Goal: Find contact information: Find contact information

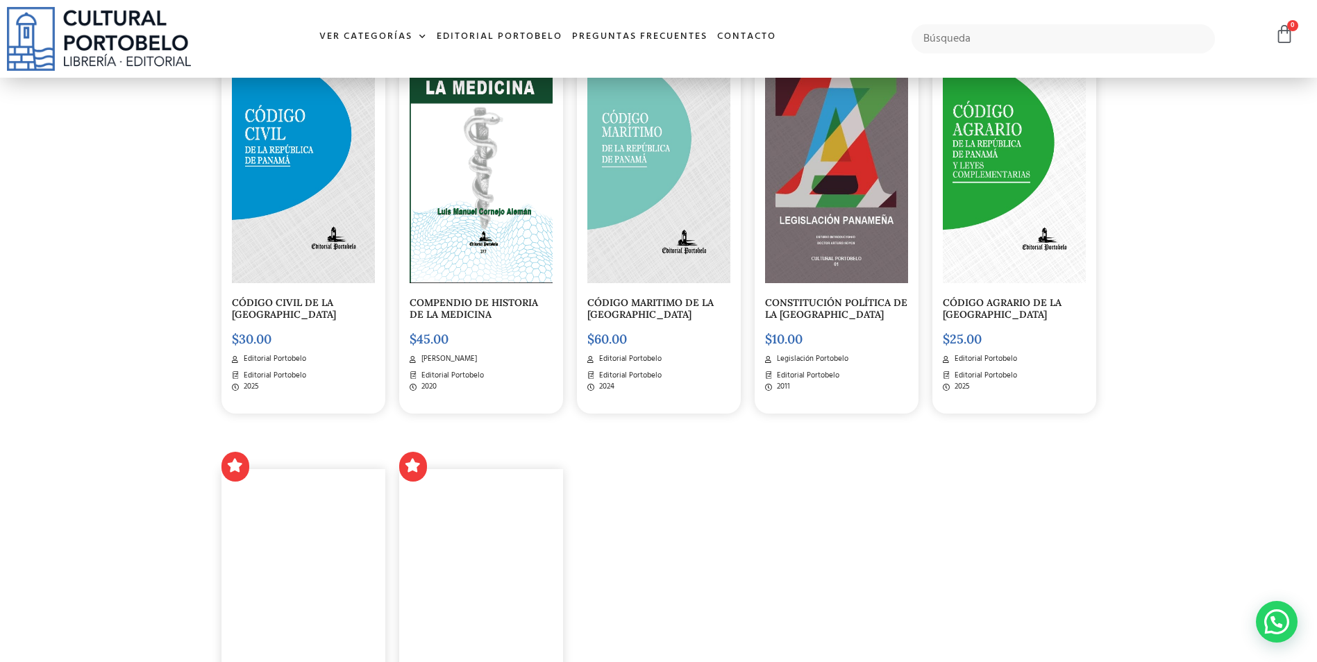
scroll to position [2198, 0]
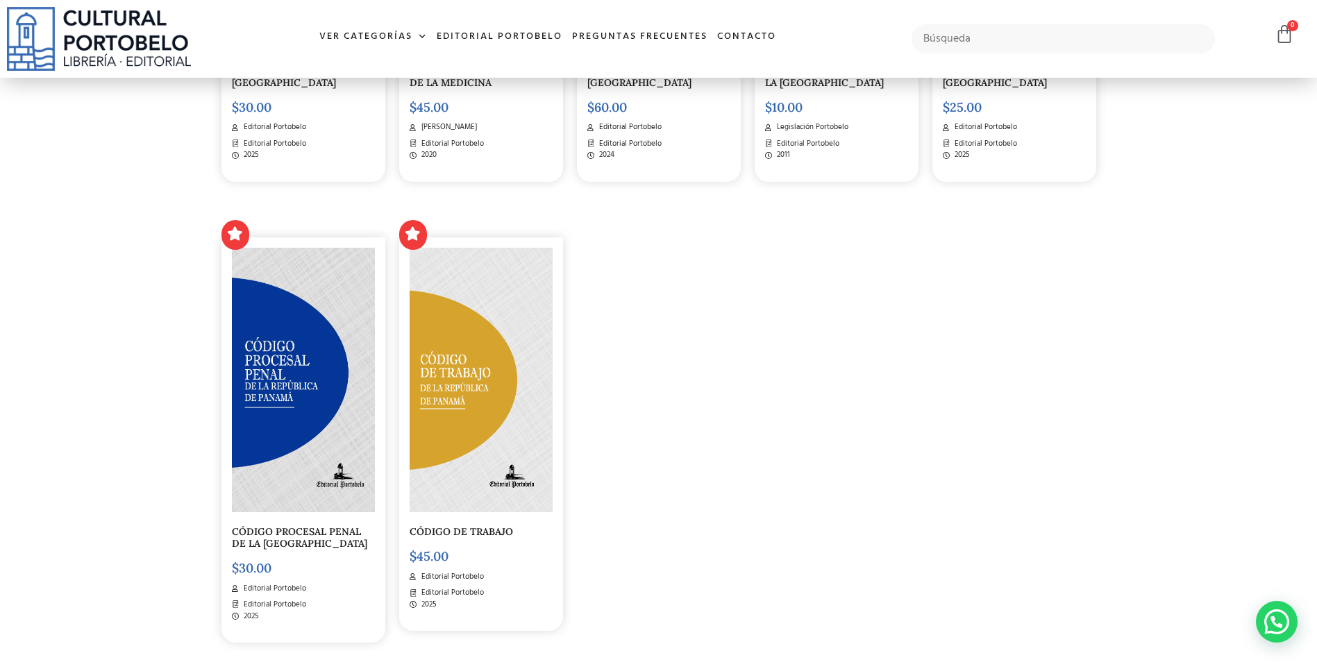
click at [493, 441] on img at bounding box center [481, 380] width 143 height 265
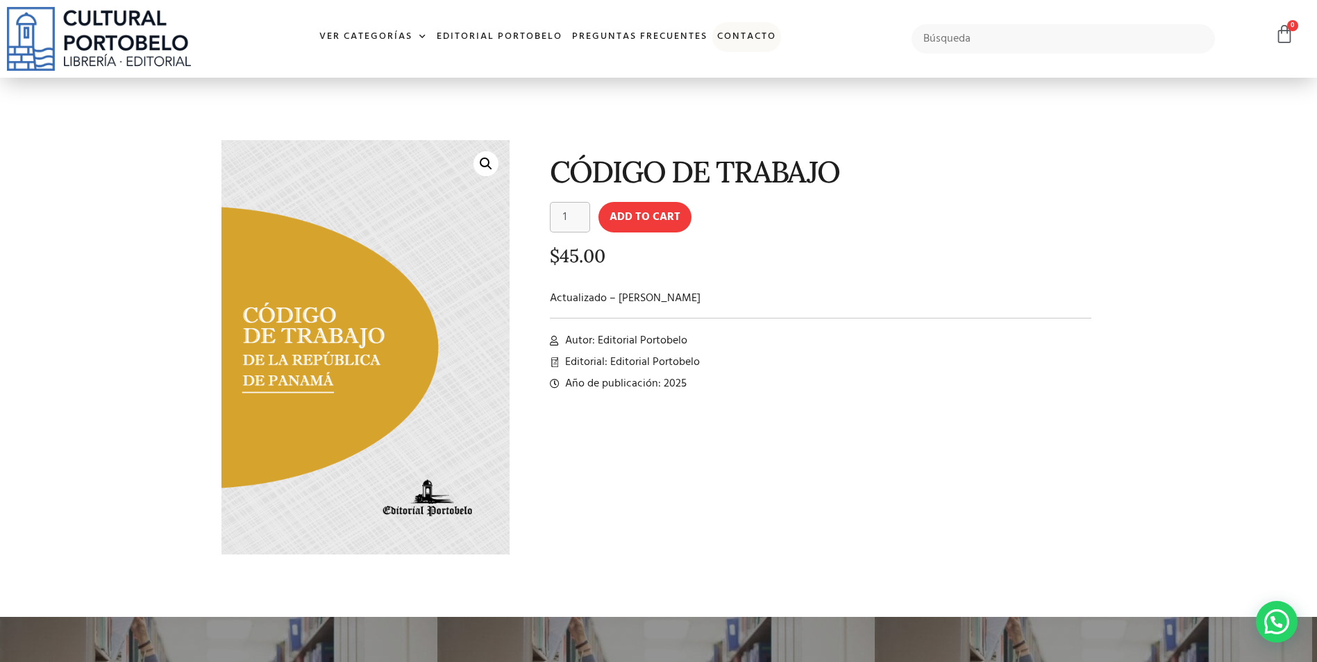
click at [741, 35] on link "Contacto" at bounding box center [746, 37] width 69 height 30
